Goal: Transaction & Acquisition: Purchase product/service

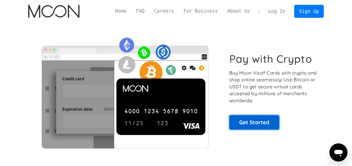
click at [259, 123] on link "Get Started" at bounding box center [255, 122] width 50 height 14
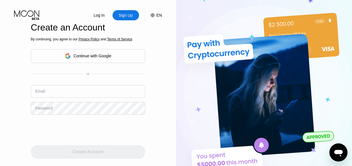
click at [93, 56] on div "Continue with Google" at bounding box center [93, 56] width 38 height 5
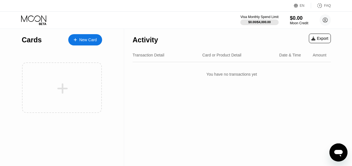
click at [31, 40] on div "Cards" at bounding box center [32, 40] width 20 height 8
click at [292, 18] on div "$0.00" at bounding box center [299, 18] width 19 height 6
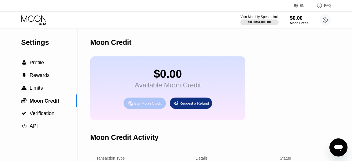
click at [140, 106] on div "Buy Moon Credit" at bounding box center [147, 103] width 27 height 5
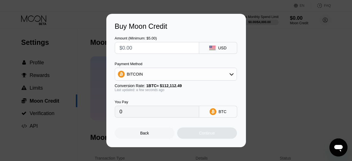
click at [138, 48] on input "text" at bounding box center [157, 47] width 75 height 11
type input "$10"
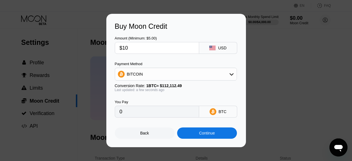
type input "0.00008920"
type input "$10"
click at [166, 75] on div "BITCOIN" at bounding box center [176, 74] width 122 height 11
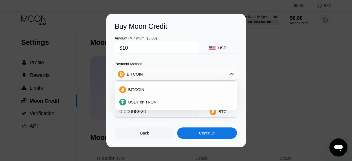
click at [264, 79] on div "Buy Moon Credit Amount (Minimum: $5.00) $10 USD Payment Method BITCOIN BITCOIN …" at bounding box center [176, 81] width 352 height 134
type input "0.00008922"
click at [150, 138] on div "Back" at bounding box center [145, 133] width 60 height 11
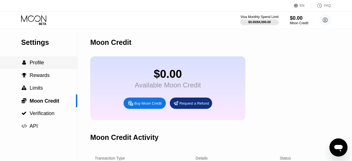
click at [39, 65] on span "Profile" at bounding box center [37, 63] width 14 height 6
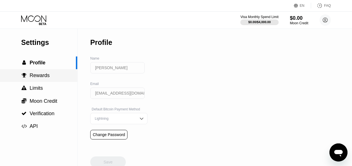
click at [38, 77] on span "Rewards" at bounding box center [40, 76] width 20 height 6
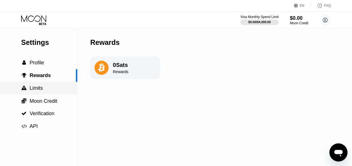
click at [38, 88] on span "Limits" at bounding box center [36, 88] width 13 height 6
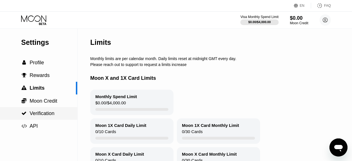
click at [37, 113] on span "Verification" at bounding box center [42, 114] width 25 height 6
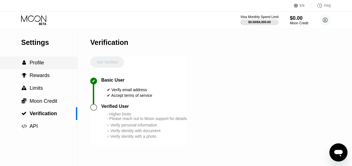
click at [36, 65] on span "Profile" at bounding box center [37, 63] width 14 height 6
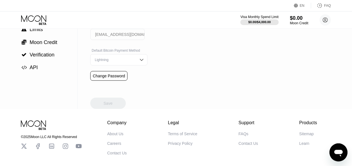
scroll to position [62, 0]
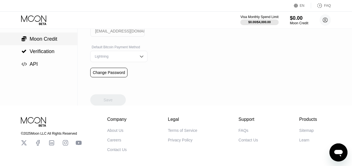
click at [51, 42] on span "Moon Credit" at bounding box center [44, 39] width 28 height 6
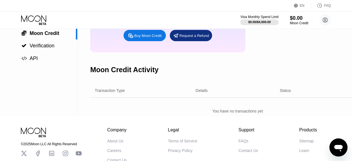
scroll to position [68, 0]
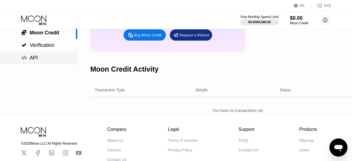
click at [27, 56] on div " API" at bounding box center [29, 58] width 17 height 6
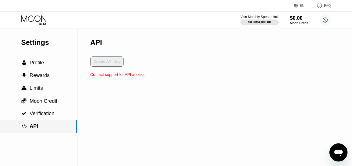
drag, startPoint x: 78, startPoint y: 129, endPoint x: 77, endPoint y: 112, distance: 16.9
click at [77, 112] on div "Settings  Profile  Rewards  Limits  Moon Credit  Verification  API" at bounding box center [39, 98] width 78 height 138
click at [36, 66] on span "Profile" at bounding box center [37, 63] width 14 height 6
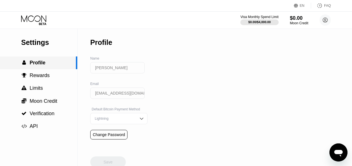
click at [39, 68] on div " Profile" at bounding box center [38, 62] width 77 height 13
click at [297, 20] on div "$0.00" at bounding box center [299, 18] width 19 height 6
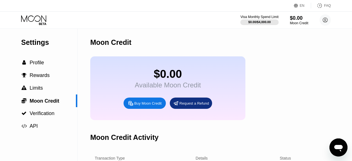
click at [150, 106] on div "Buy Moon Credit" at bounding box center [147, 103] width 27 height 5
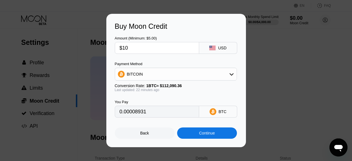
click at [169, 77] on div "BITCOIN" at bounding box center [176, 74] width 122 height 11
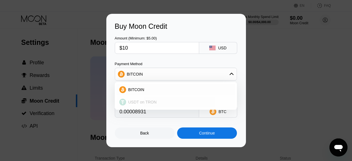
click at [145, 104] on span "USDT on TRON" at bounding box center [143, 102] width 29 height 5
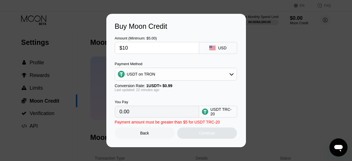
type input "10.10"
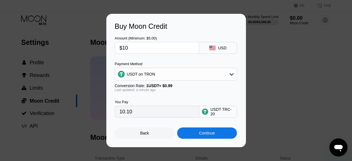
click at [185, 73] on div "USDT on TRON" at bounding box center [176, 74] width 122 height 11
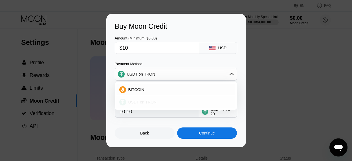
click at [160, 103] on div "USDT on TRON" at bounding box center [179, 102] width 106 height 5
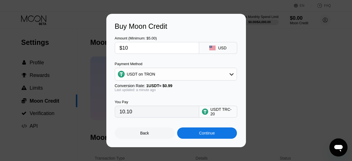
click at [149, 113] on input "10.10" at bounding box center [157, 111] width 75 height 11
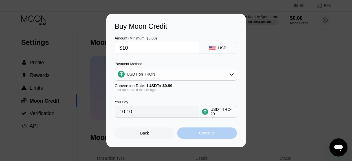
click at [198, 135] on div "Continue" at bounding box center [207, 133] width 60 height 11
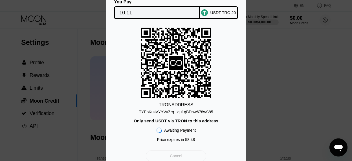
click at [193, 155] on div "Cancel" at bounding box center [176, 156] width 60 height 11
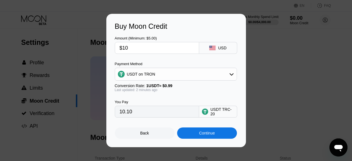
click at [142, 48] on input "$10" at bounding box center [157, 47] width 75 height 11
click at [198, 136] on div "Continue" at bounding box center [207, 133] width 60 height 11
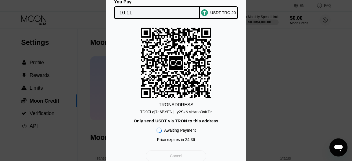
click at [193, 160] on div "Cancel" at bounding box center [176, 156] width 60 height 11
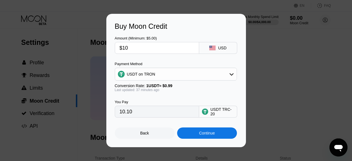
click at [165, 76] on div "USDT on TRON" at bounding box center [176, 74] width 122 height 11
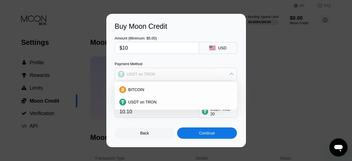
click at [165, 76] on div "USDT on TRON" at bounding box center [176, 74] width 122 height 11
